Goal: Task Accomplishment & Management: Complete application form

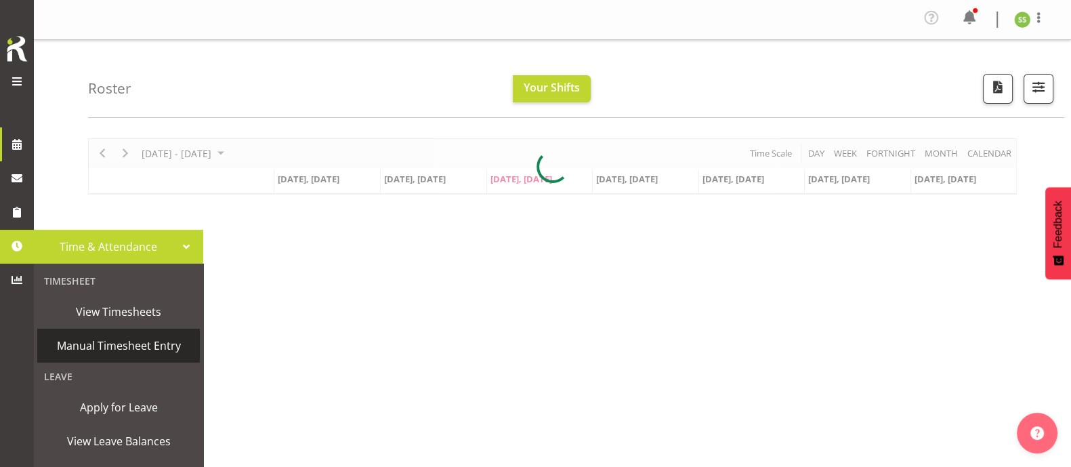
click at [85, 340] on span "Manual Timesheet Entry" at bounding box center [118, 345] width 149 height 20
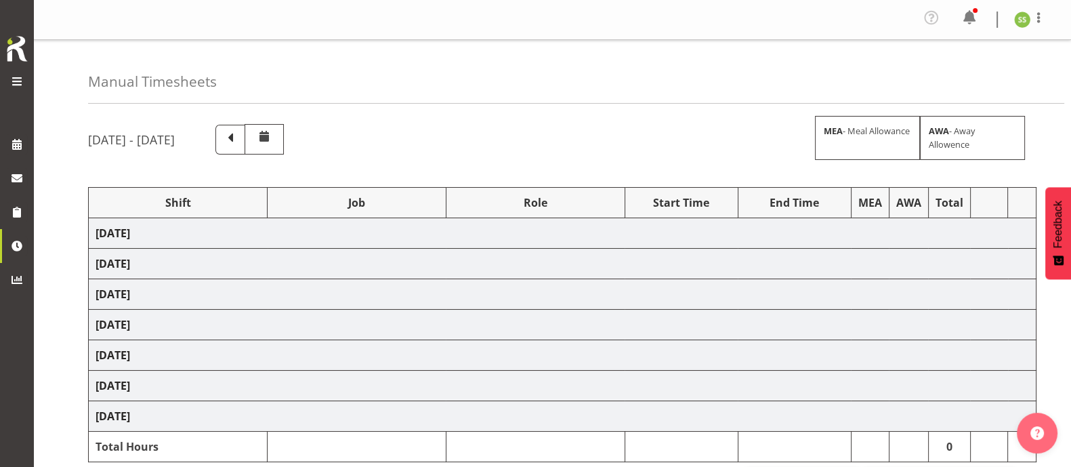
click at [245, 143] on span at bounding box center [230, 140] width 30 height 30
select select "81224"
select select "9198"
select select "81241"
select select "10251"
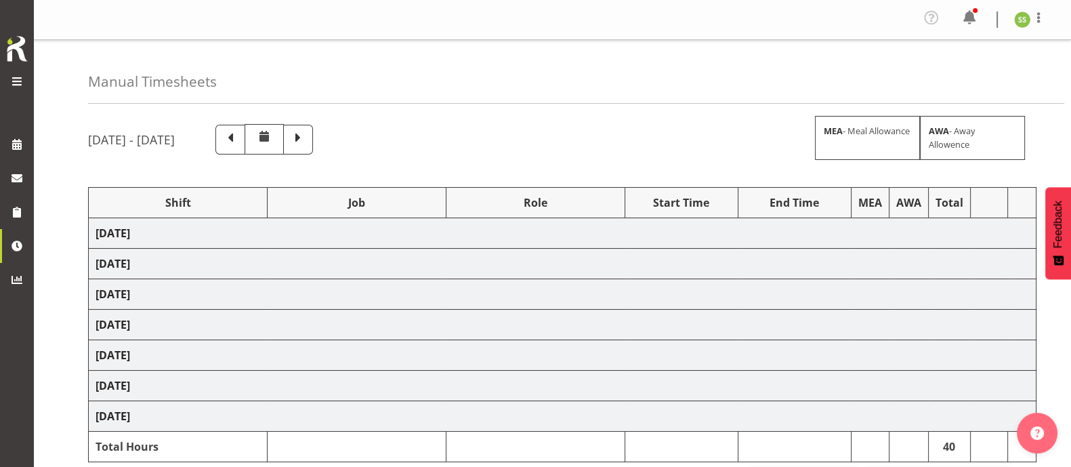
select select "38155"
select select "69"
select select "38155"
select select "69"
select select "38155"
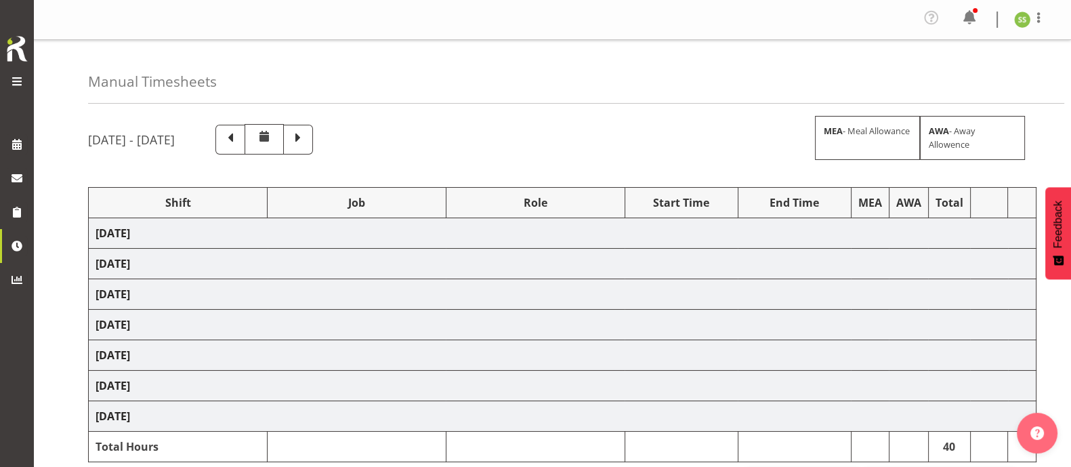
select select "69"
select select "38155"
select select "69"
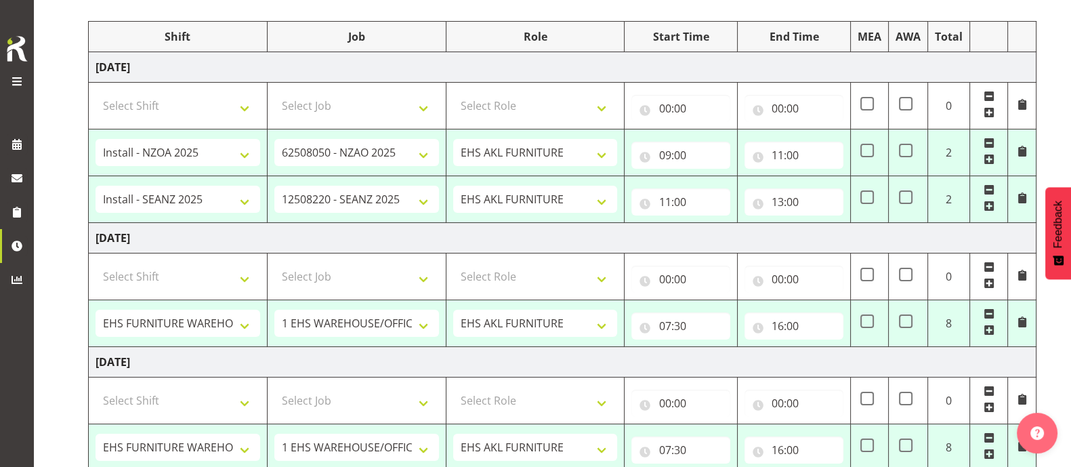
scroll to position [150, 0]
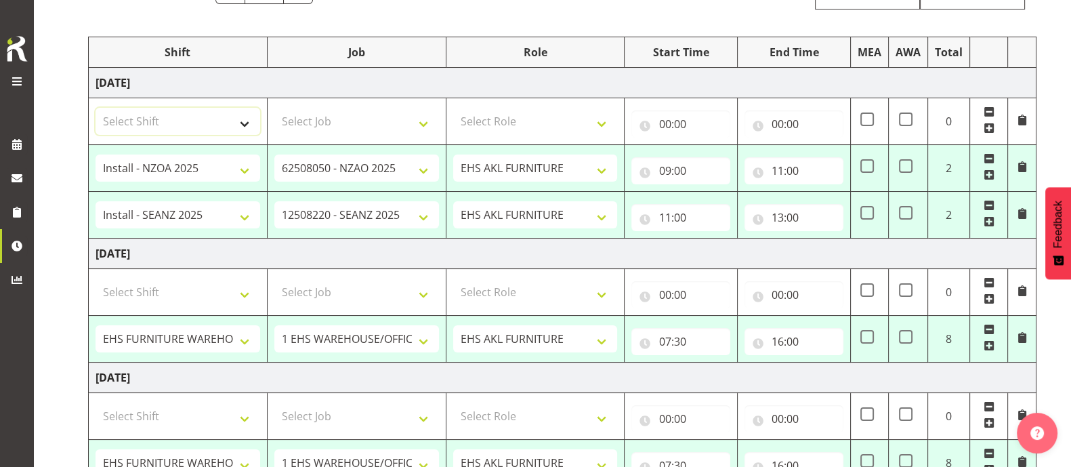
click at [244, 121] on select "Select Shift Assist Carlton EVents Assist Carlton EVents Assist Carlton Events …" at bounding box center [178, 121] width 165 height 27
select select "38155"
click at [96, 108] on select "Select Shift Assist Carlton EVents Assist Carlton EVents Assist Carlton Events …" at bounding box center [178, 121] width 165 height 27
click at [377, 117] on select "Select Job 1 Carlton Events 1 [PERSON_NAME][GEOGRAPHIC_DATA] 1 [PERSON_NAME][GE…" at bounding box center [356, 121] width 165 height 27
select select "69"
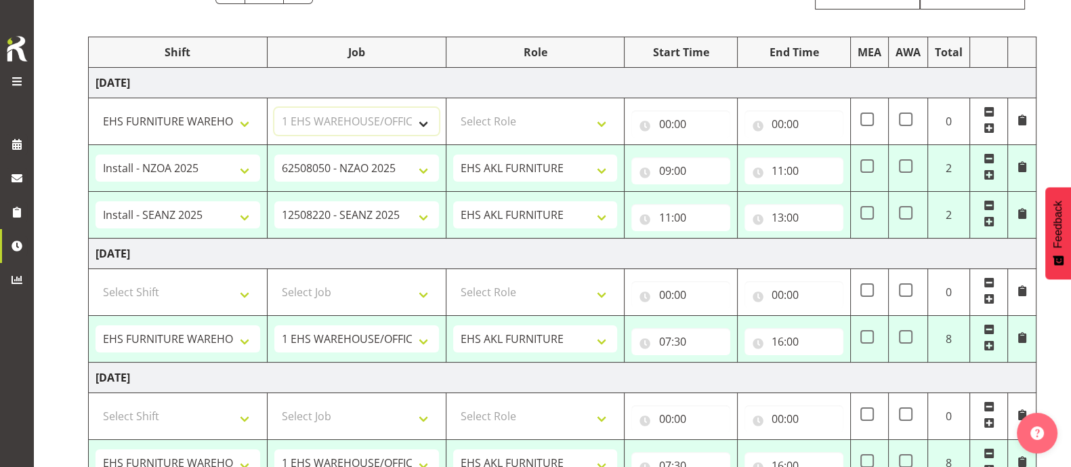
click at [274, 108] on select "Select Job 1 Carlton Events 1 [PERSON_NAME][GEOGRAPHIC_DATA] 1 [PERSON_NAME][GE…" at bounding box center [356, 121] width 165 height 27
click at [487, 112] on select "Select Role EHS AKL FURNITURE" at bounding box center [535, 121] width 165 height 27
select select "189"
click at [453, 108] on select "Select Role EHS AKL FURNITURE" at bounding box center [535, 121] width 165 height 27
click at [678, 123] on input "00:00" at bounding box center [681, 123] width 99 height 27
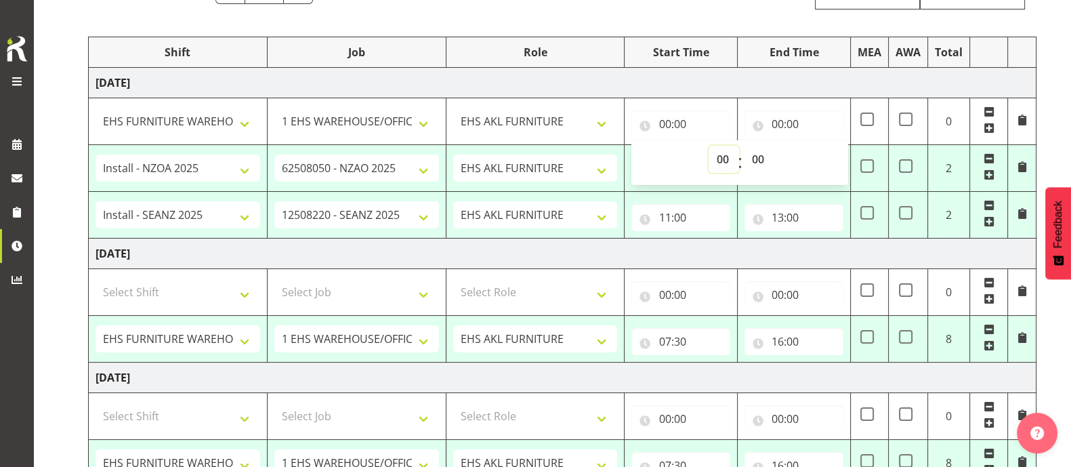
click at [722, 158] on select "00 01 02 03 04 05 06 07 08 09 10 11 12 13 14 15 16 17 18 19 20 21 22 23" at bounding box center [724, 159] width 30 height 27
select select "13"
click at [709, 146] on select "00 01 02 03 04 05 06 07 08 09 10 11 12 13 14 15 16 17 18 19 20 21 22 23" at bounding box center [724, 159] width 30 height 27
type input "13:00"
click at [781, 121] on input "00:00" at bounding box center [794, 123] width 99 height 27
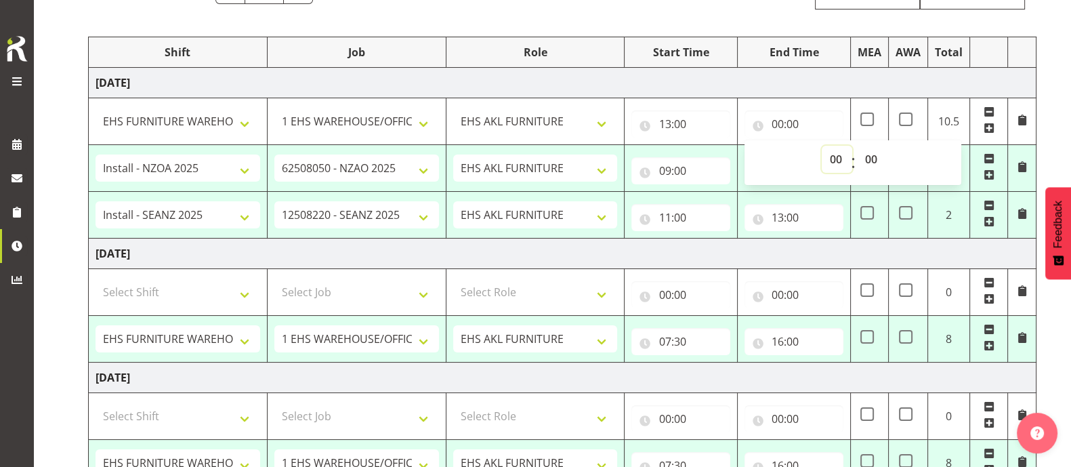
click at [834, 157] on select "00 01 02 03 04 05 06 07 08 09 10 11 12 13 14 15 16 17 18 19 20 21 22 23" at bounding box center [837, 159] width 30 height 27
select select "16"
click at [822, 146] on select "00 01 02 03 04 05 06 07 08 09 10 11 12 13 14 15 16 17 18 19 20 21 22 23" at bounding box center [837, 159] width 30 height 27
type input "16:00"
click at [806, 239] on td "[DATE]" at bounding box center [563, 254] width 948 height 30
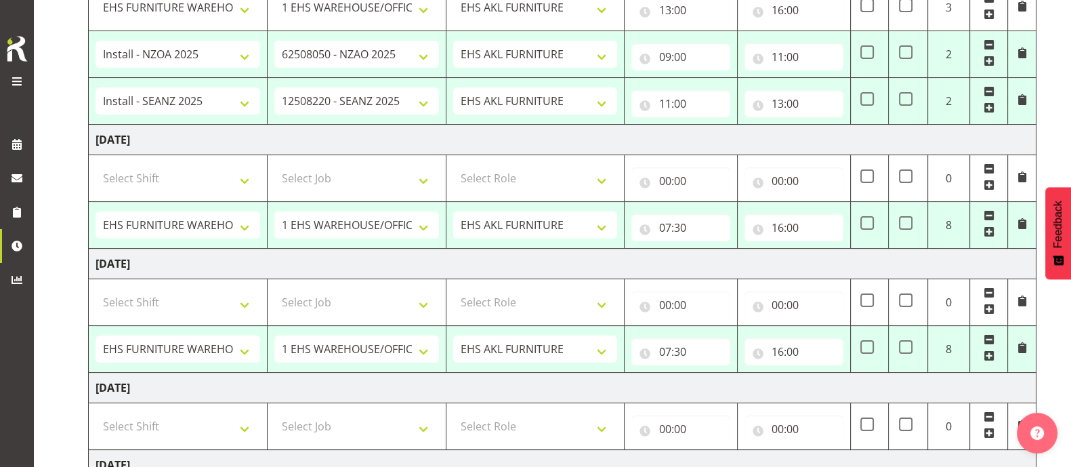
scroll to position [235, 0]
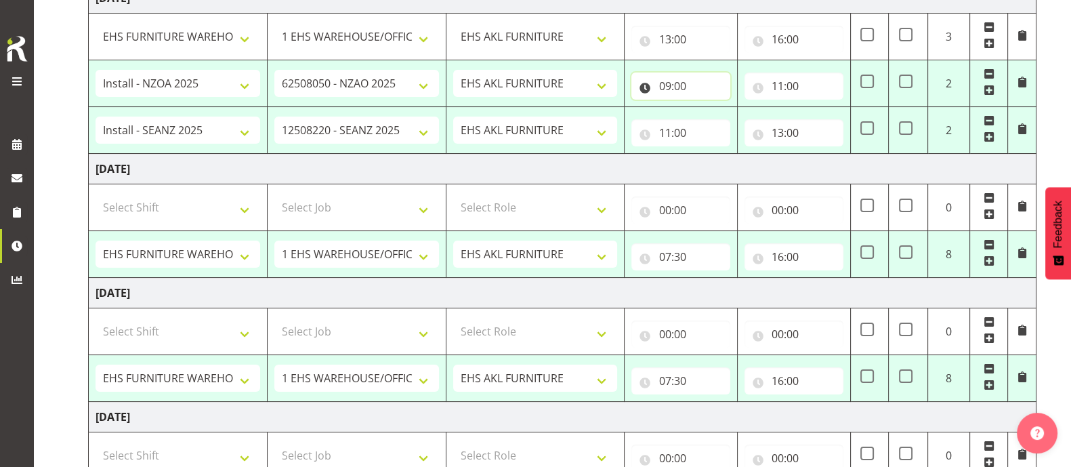
click at [667, 83] on input "09:00" at bounding box center [681, 86] width 99 height 27
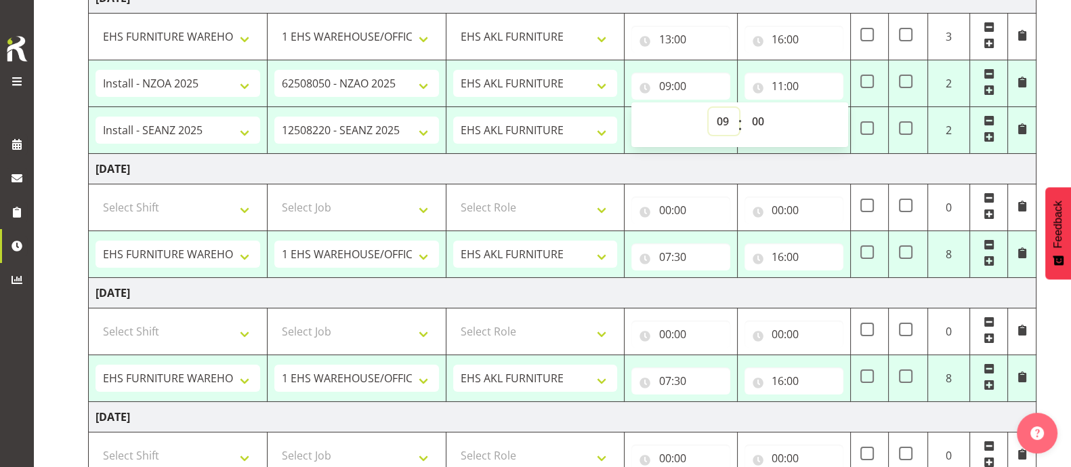
click at [720, 120] on select "00 01 02 03 04 05 06 07 08 09 10 11 12 13 14 15 16 17 18 19 20 21 22 23" at bounding box center [724, 121] width 30 height 27
select select "7"
click at [709, 108] on select "00 01 02 03 04 05 06 07 08 09 10 11 12 13 14 15 16 17 18 19 20 21 22 23" at bounding box center [724, 121] width 30 height 27
type input "07:00"
click at [756, 117] on select "00 01 02 03 04 05 06 07 08 09 10 11 12 13 14 15 16 17 18 19 20 21 22 23 24 25 2…" at bounding box center [759, 121] width 30 height 27
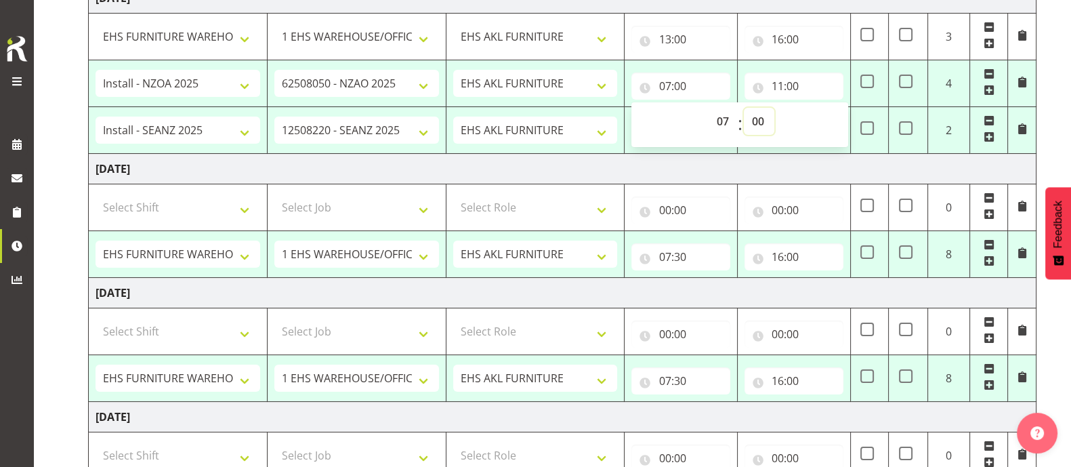
select select "30"
click at [744, 108] on select "00 01 02 03 04 05 06 07 08 09 10 11 12 13 14 15 16 17 18 19 20 21 22 23 24 25 2…" at bounding box center [759, 121] width 30 height 27
type input "07:30"
click at [845, 163] on td "[DATE]" at bounding box center [563, 169] width 948 height 30
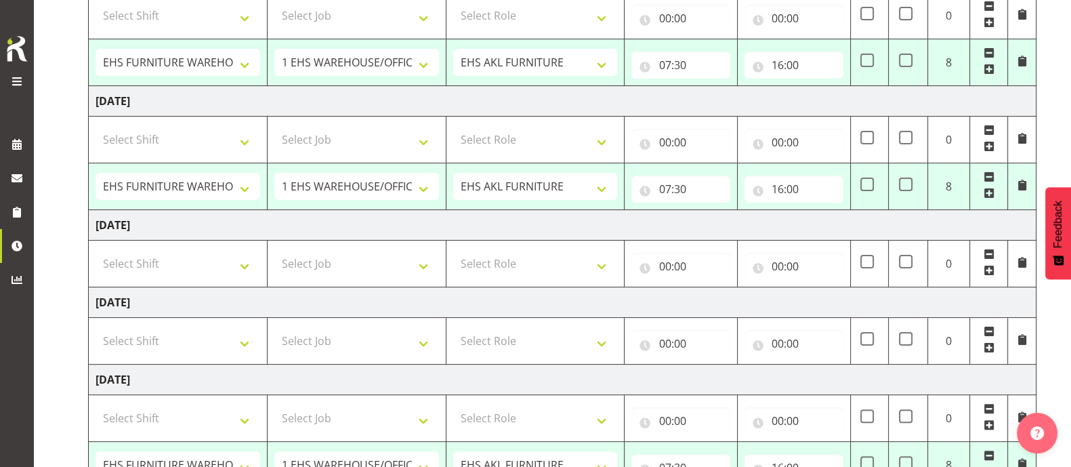
scroll to position [659, 0]
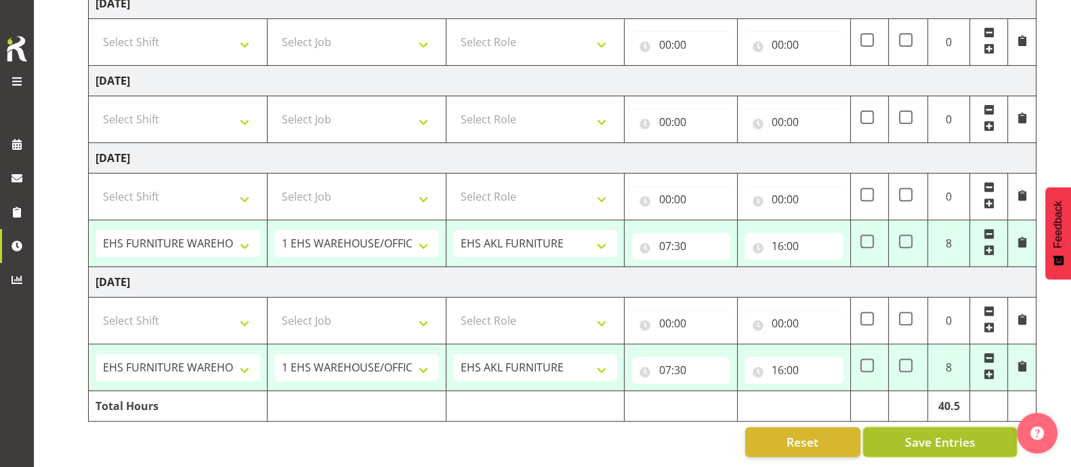
click at [964, 433] on span "Save Entries" at bounding box center [940, 442] width 70 height 18
select select "38155"
select select "69"
type input "07:30"
type input "16:00"
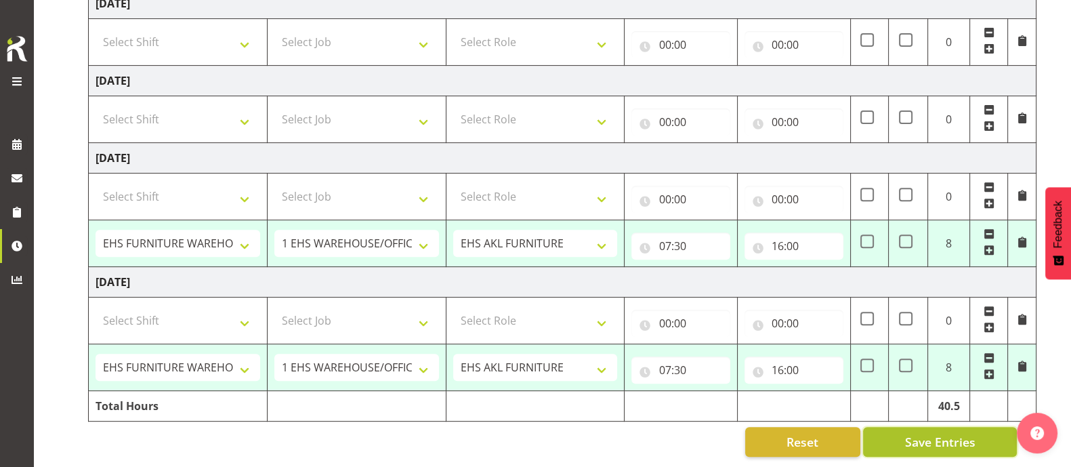
select select "38155"
select select "69"
type input "07:30"
type input "16:00"
select select "38155"
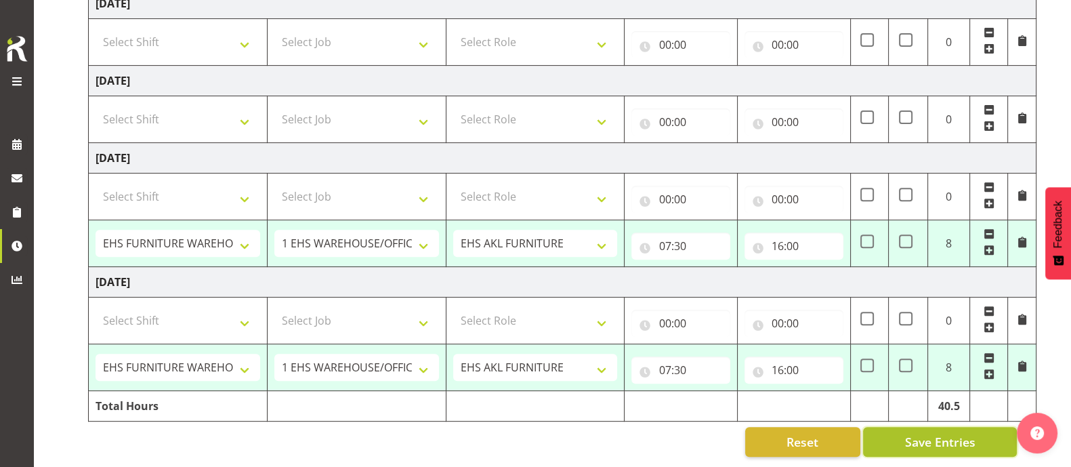
select select "69"
type input "07:30"
type input "16:00"
select select "38155"
select select "69"
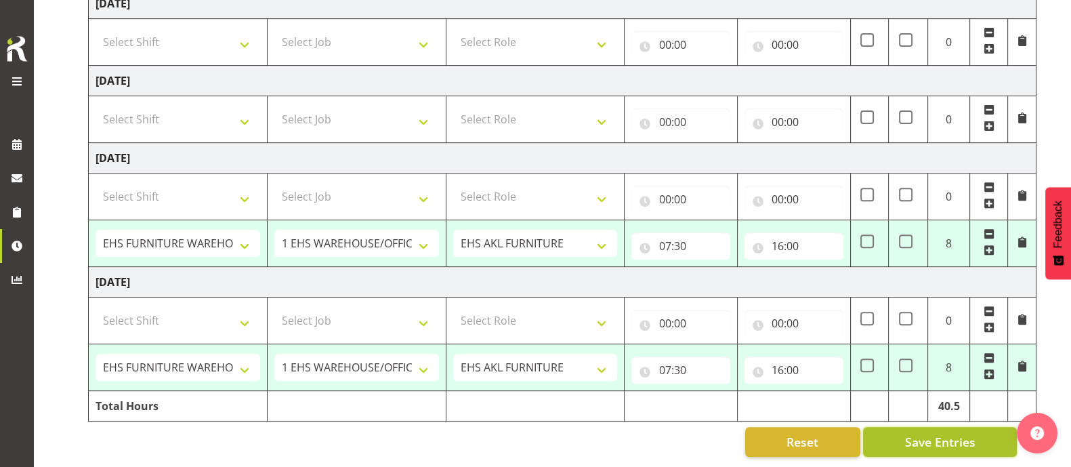
type input "07:30"
type input "16:00"
select select "38155"
select select "69"
select select "38155"
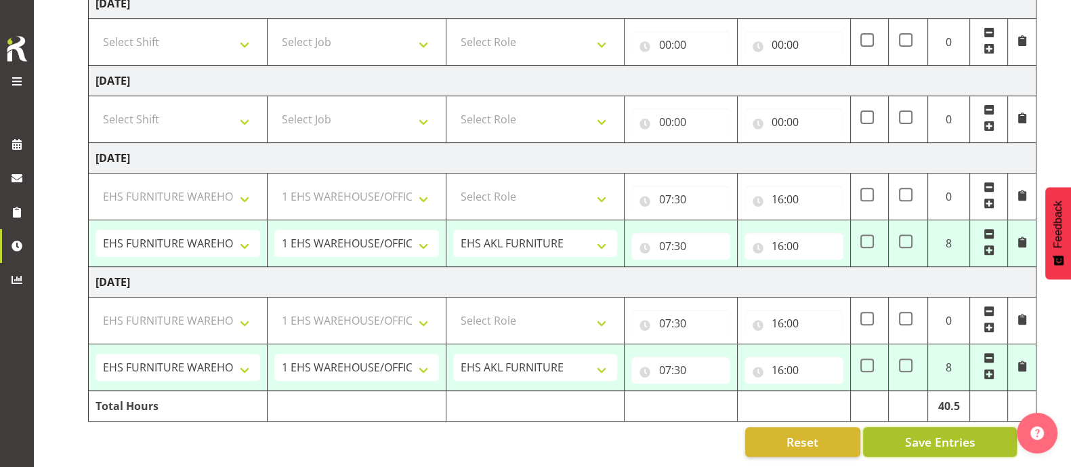
select select "69"
select select "38155"
select select "69"
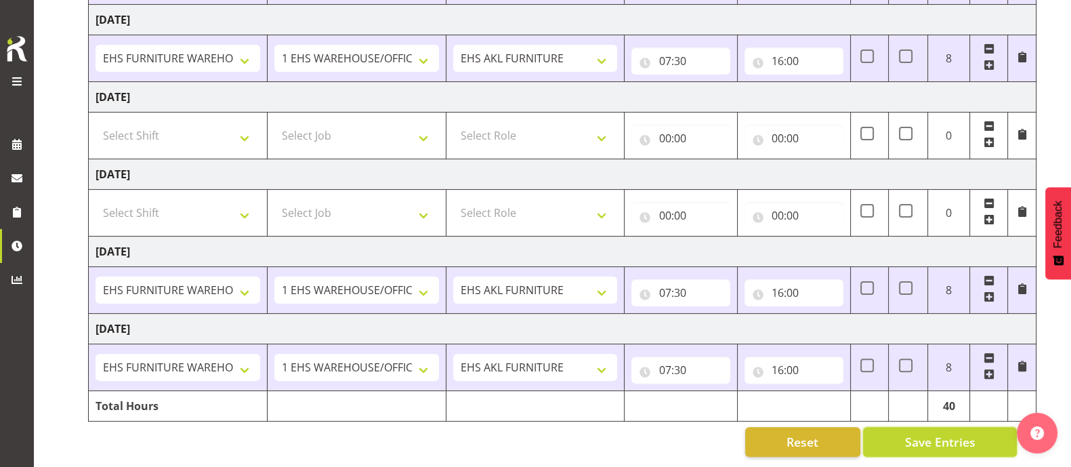
scroll to position [0, 0]
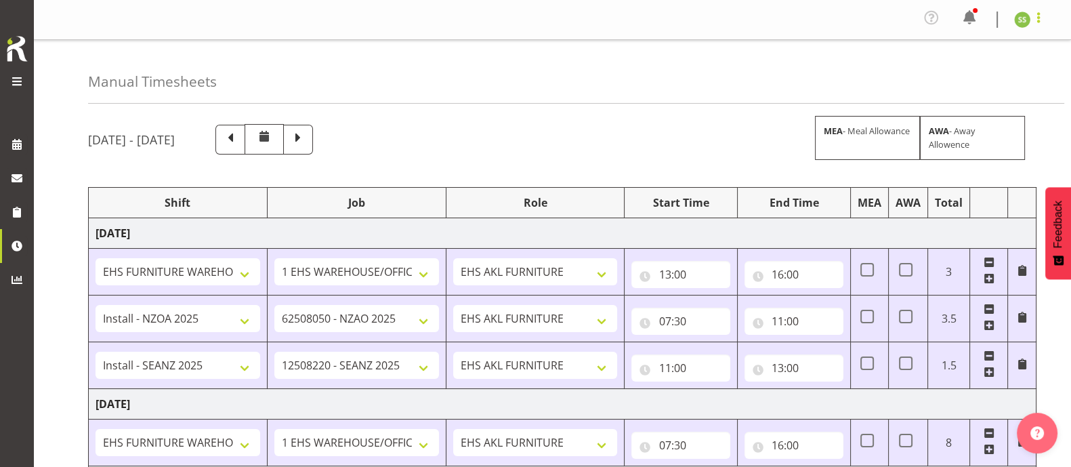
click at [1038, 16] on span at bounding box center [1039, 17] width 16 height 16
click at [985, 75] on link "Log Out" at bounding box center [982, 74] width 130 height 24
